Goal: Task Accomplishment & Management: Use online tool/utility

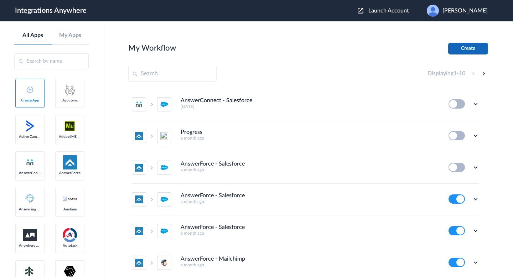
click at [469, 49] on button "Create" at bounding box center [468, 49] width 40 height 12
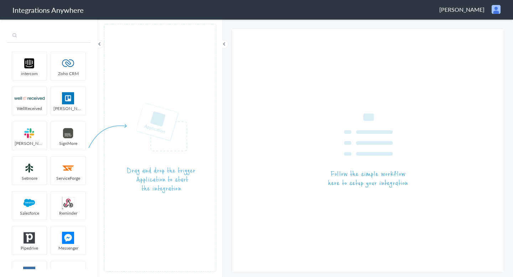
click at [43, 36] on input "text" at bounding box center [49, 36] width 84 height 14
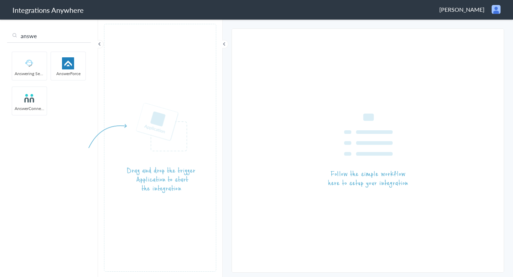
type input "answe"
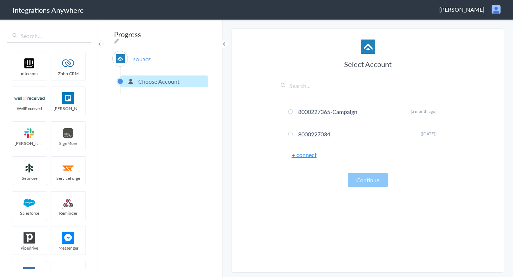
click at [310, 156] on link "+ connect" at bounding box center [304, 155] width 25 height 8
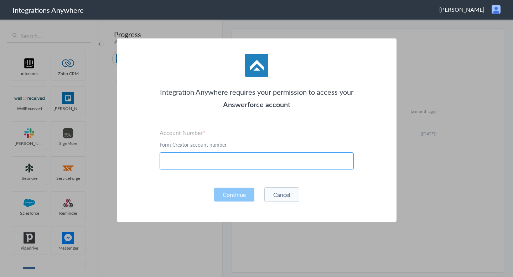
click at [236, 162] on input "text" at bounding box center [256, 160] width 194 height 17
paste input "8001023498"
type input "8001023498"
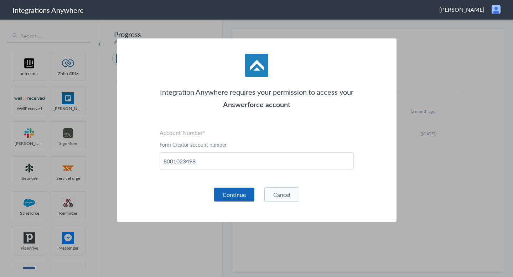
click at [241, 194] on button "Continue" at bounding box center [234, 195] width 40 height 14
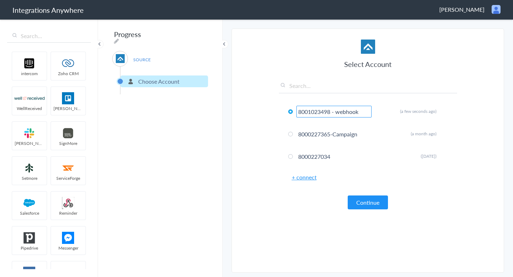
scroll to position [0, 0]
type input "8001023498 - webhook"
click at [354, 206] on button "Continue" at bounding box center [367, 202] width 40 height 14
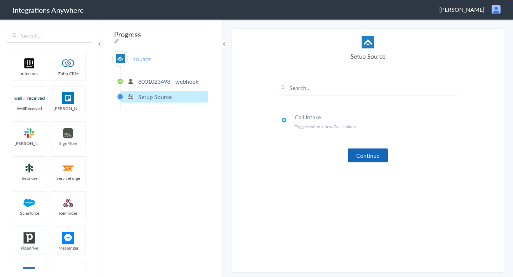
click at [371, 154] on button "Continue" at bounding box center [367, 155] width 40 height 14
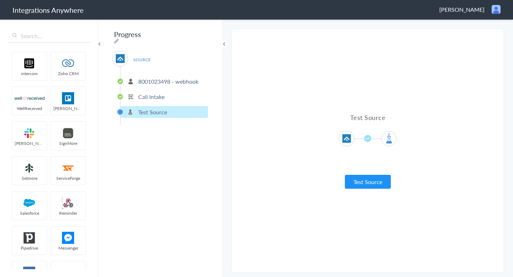
click at [366, 189] on div "Test Source Test Source Test Failed" at bounding box center [368, 150] width 178 height 229
click at [368, 183] on button "Test Source" at bounding box center [368, 182] width 46 height 14
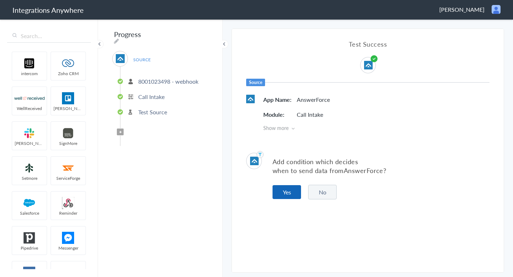
click at [288, 189] on button "Yes" at bounding box center [286, 192] width 28 height 14
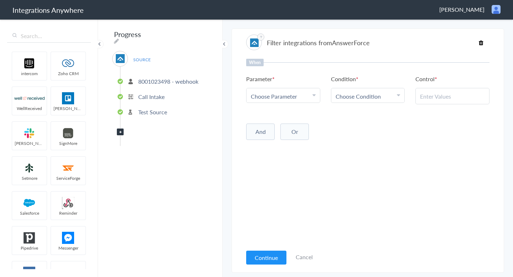
click at [284, 98] on span "Choose Parameter" at bounding box center [274, 96] width 46 height 8
click at [284, 147] on link "Patient First Name" at bounding box center [282, 146] width 73 height 15
click at [365, 90] on link "Choose Condition" at bounding box center [367, 95] width 73 height 14
click at [353, 125] on link "Contains" at bounding box center [367, 131] width 73 height 15
click at [427, 98] on input "text" at bounding box center [452, 96] width 65 height 8
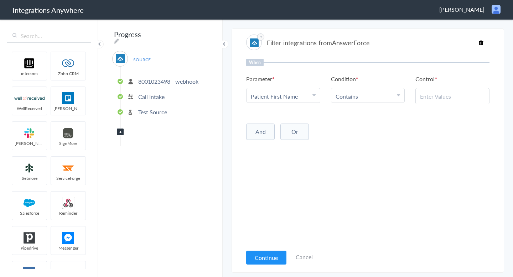
click at [317, 89] on link "Choose Parameter Patient First Name" at bounding box center [282, 95] width 73 height 14
click at [353, 101] on link "Choose Condition Contains" at bounding box center [367, 95] width 73 height 14
click at [362, 156] on link "Exists" at bounding box center [367, 154] width 73 height 15
click at [272, 253] on button "Continue" at bounding box center [266, 258] width 40 height 14
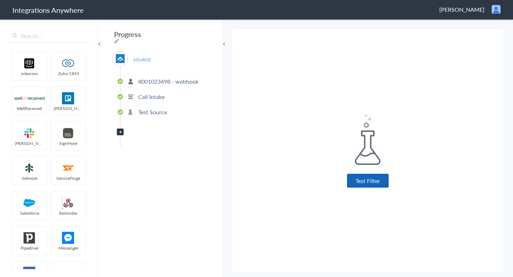
click at [367, 187] on button "Test Filter" at bounding box center [368, 181] width 42 height 14
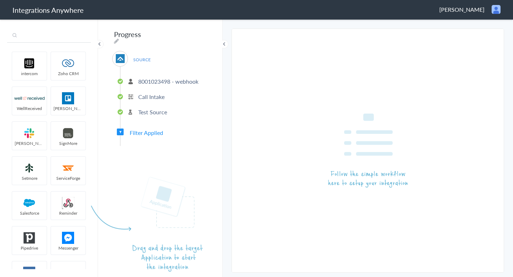
click at [56, 39] on input "text" at bounding box center [49, 36] width 84 height 14
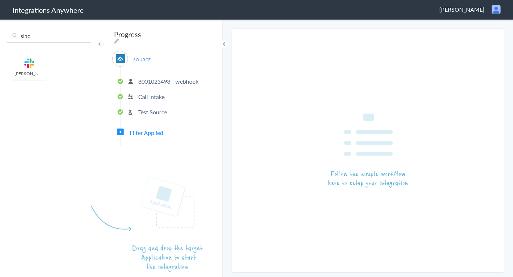
type input "slac"
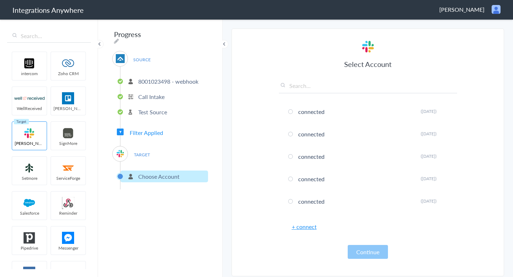
click at [306, 226] on link "+ connect" at bounding box center [304, 226] width 25 height 8
